Goal: Transaction & Acquisition: Purchase product/service

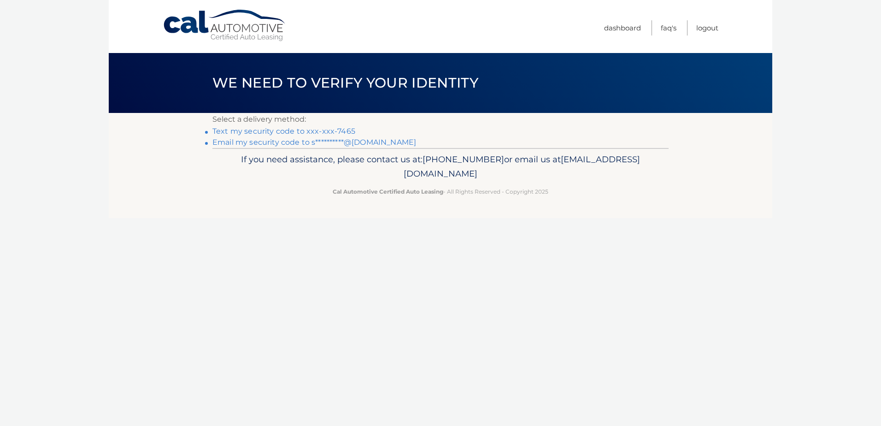
click at [294, 130] on link "Text my security code to xxx-xxx-7465" at bounding box center [283, 131] width 143 height 9
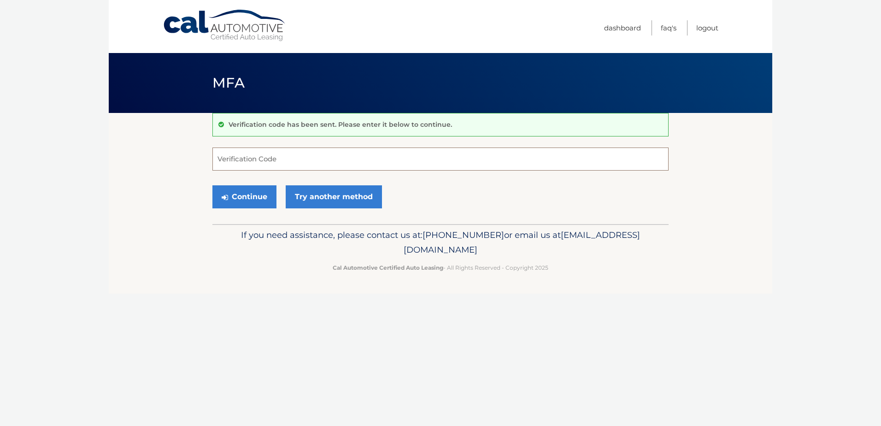
click at [296, 160] on input "Verification Code" at bounding box center [440, 158] width 456 height 23
type input "937386"
click at [264, 202] on button "Continue" at bounding box center [244, 196] width 64 height 23
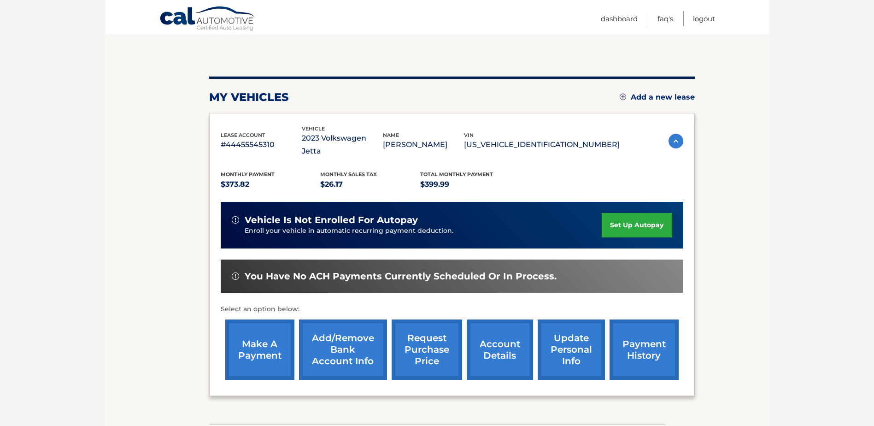
scroll to position [92, 0]
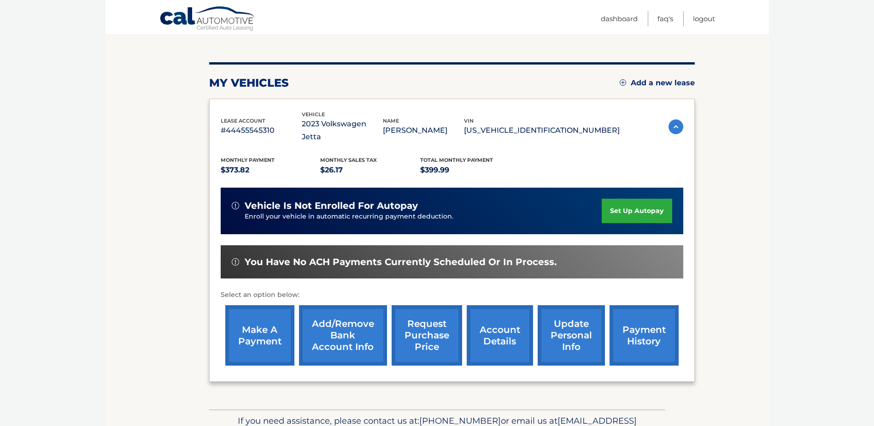
click at [485, 329] on link "account details" at bounding box center [500, 335] width 66 height 60
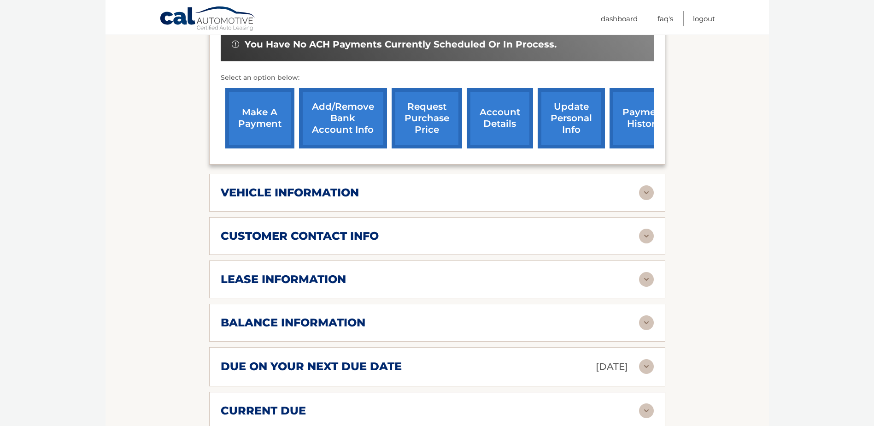
scroll to position [323, 0]
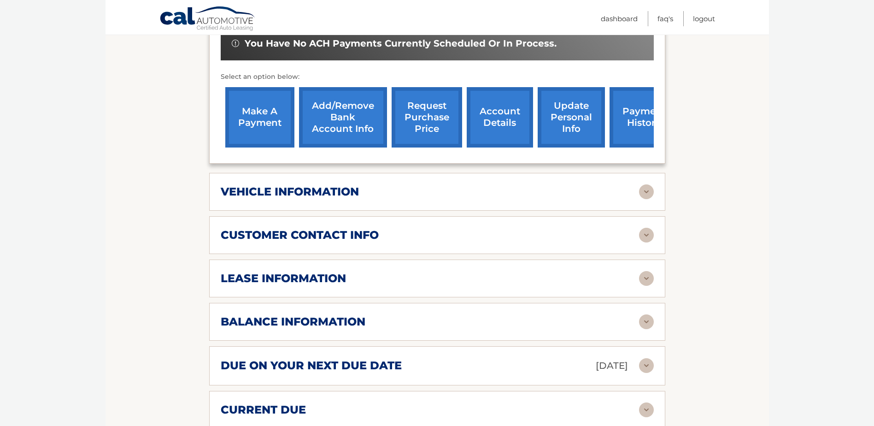
click at [469, 271] on div "lease information" at bounding box center [430, 278] width 419 height 14
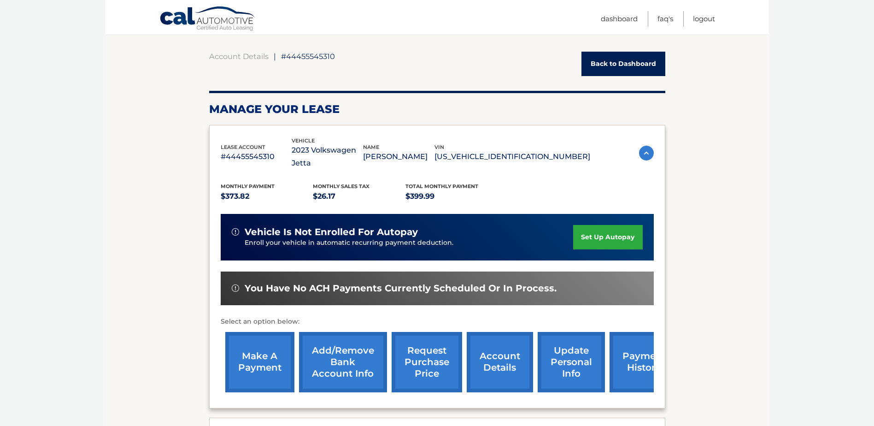
scroll to position [92, 0]
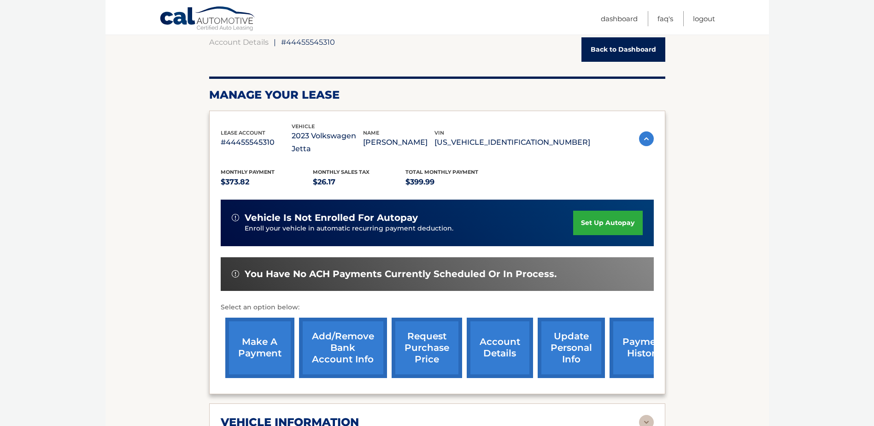
click at [271, 351] on link "make a payment" at bounding box center [259, 348] width 69 height 60
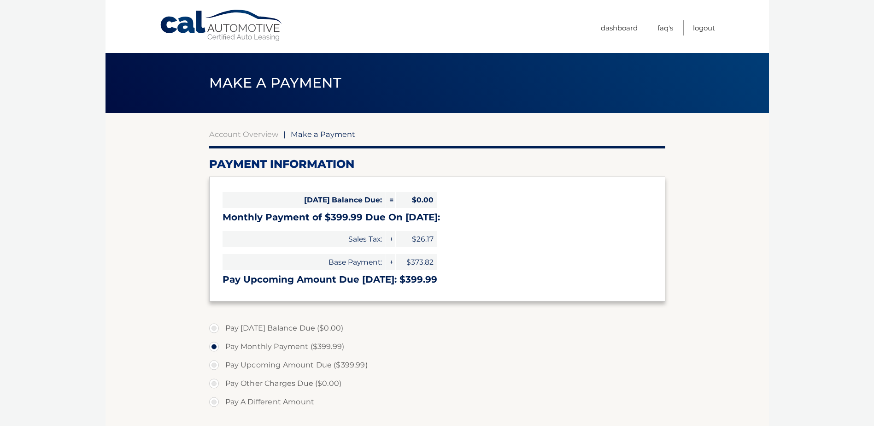
select select "NDAwZDJlODctYTZiZi00MDgzLTg0MjMtYzgzZDc1NzY2NGEw"
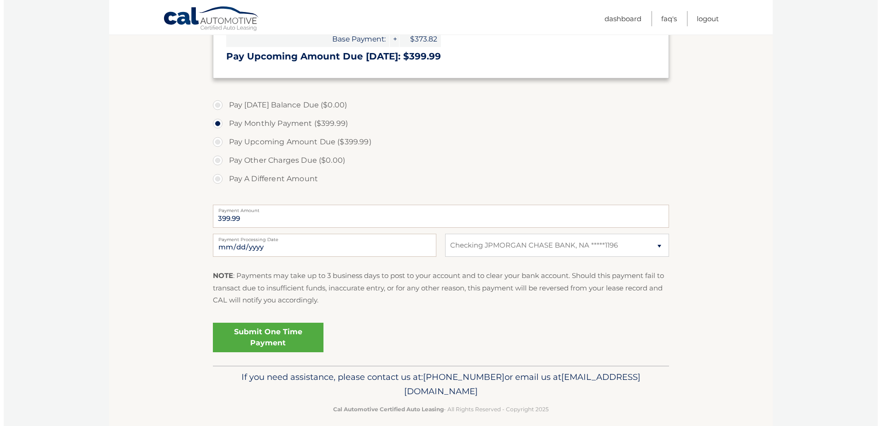
scroll to position [230, 0]
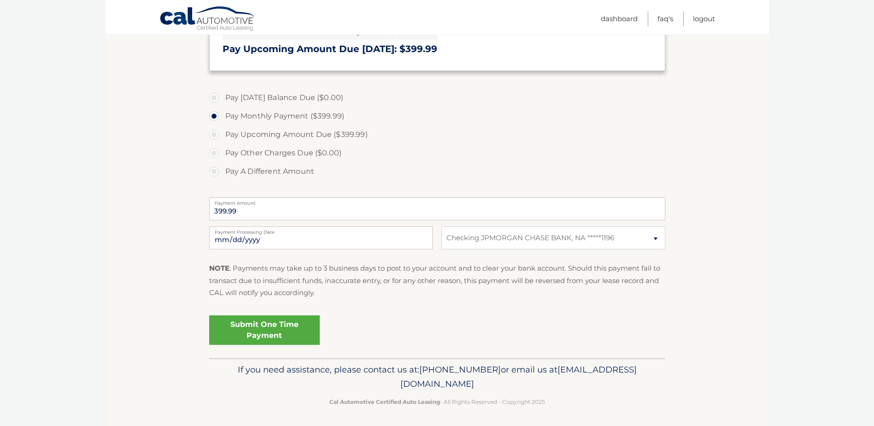
click at [285, 331] on link "Submit One Time Payment" at bounding box center [264, 329] width 111 height 29
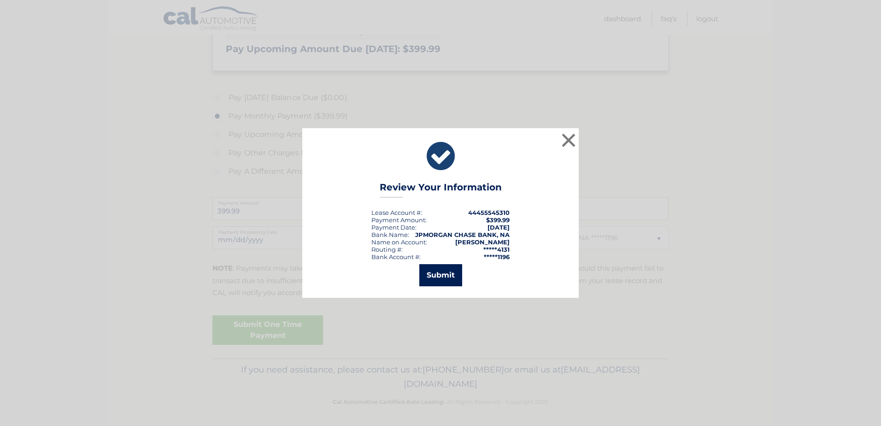
click at [450, 272] on button "Submit" at bounding box center [440, 275] width 43 height 22
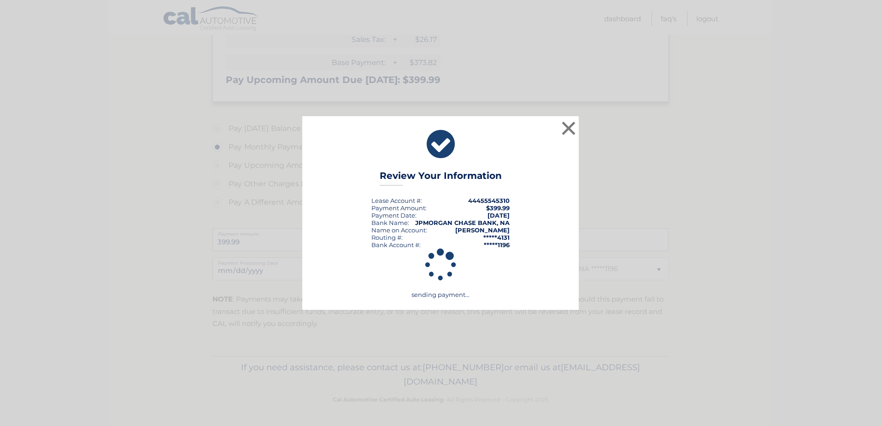
scroll to position [200, 0]
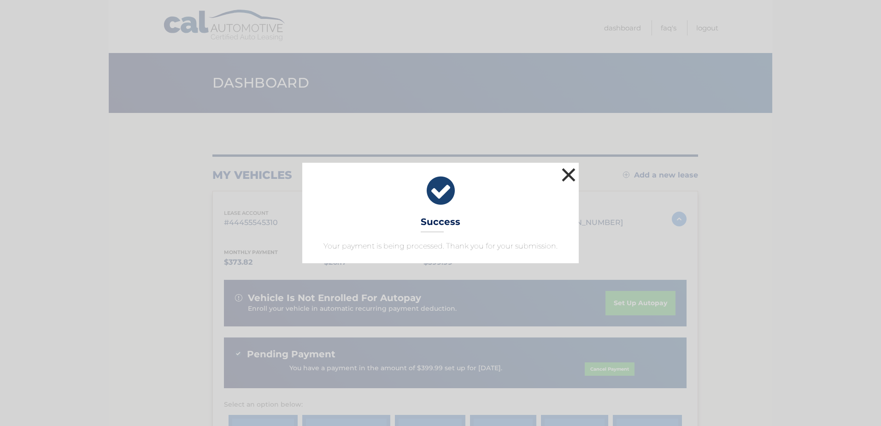
click at [567, 173] on button "×" at bounding box center [569, 174] width 18 height 18
